Goal: Browse casually

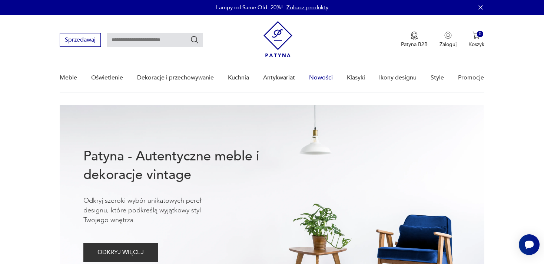
click at [321, 77] on link "Nowości" at bounding box center [321, 77] width 24 height 29
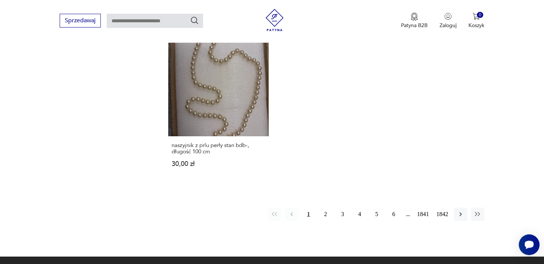
scroll to position [1012, 0]
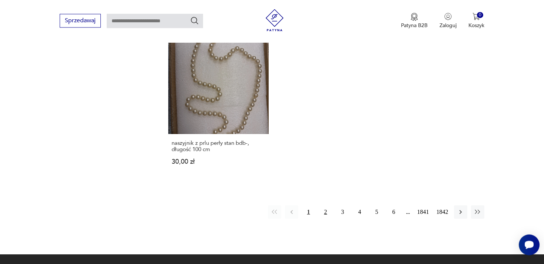
click at [325, 210] on button "2" at bounding box center [325, 211] width 13 height 13
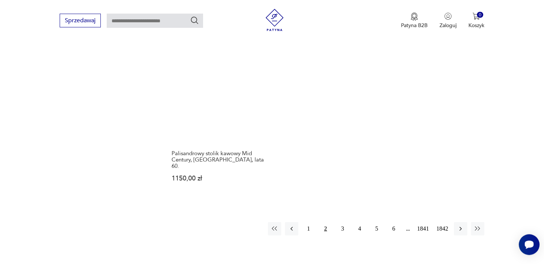
scroll to position [1003, 0]
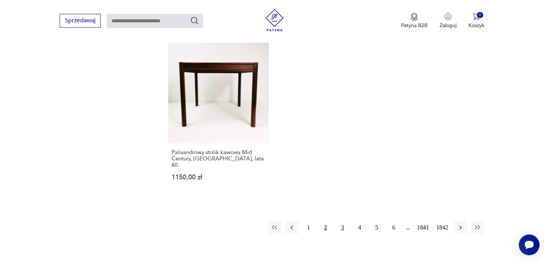
click at [341, 221] on button "3" at bounding box center [342, 227] width 13 height 13
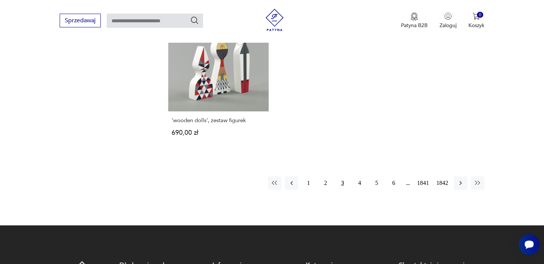
scroll to position [1022, 0]
click at [360, 176] on button "4" at bounding box center [359, 182] width 13 height 13
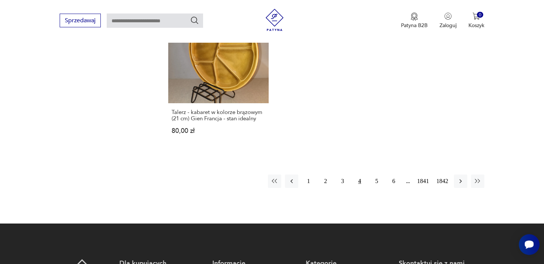
scroll to position [1055, 0]
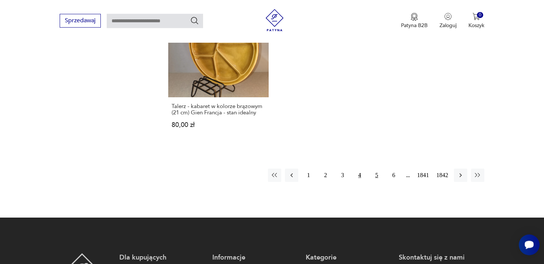
click at [375, 168] on button "5" at bounding box center [376, 174] width 13 height 13
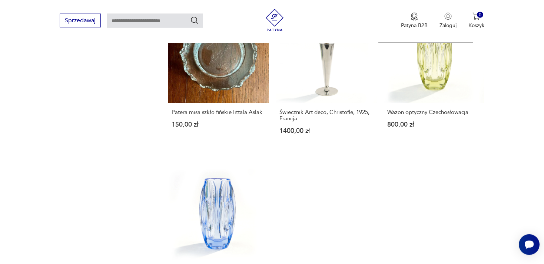
scroll to position [885, 0]
